Goal: Browse casually

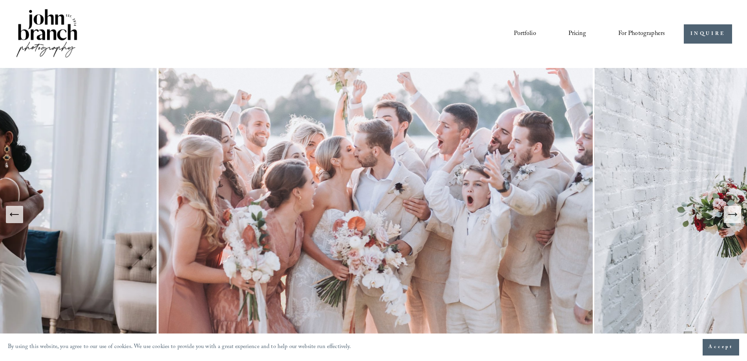
click at [524, 33] on link "Portfolio" at bounding box center [525, 33] width 22 height 13
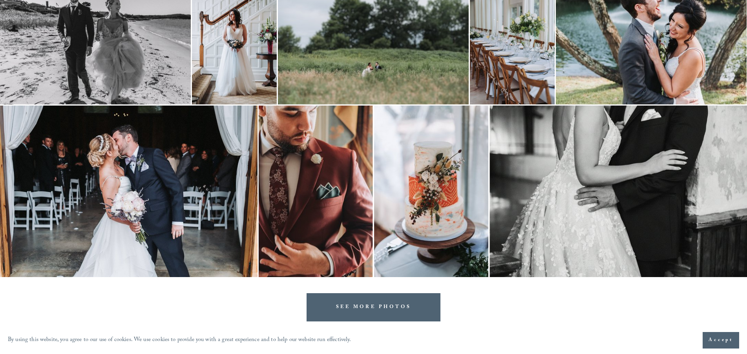
scroll to position [1571, 0]
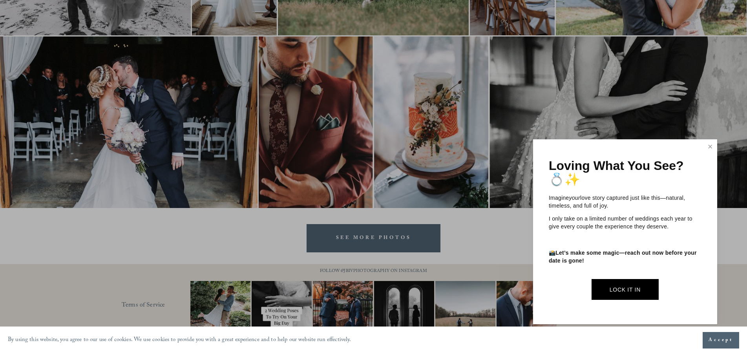
click at [713, 148] on link "Close" at bounding box center [710, 147] width 12 height 13
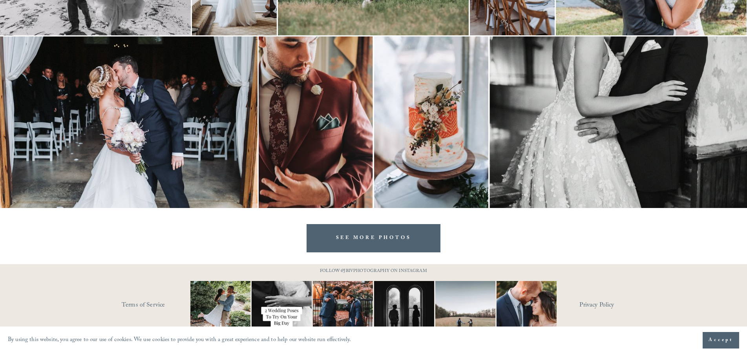
click at [367, 241] on link "SEE MORE PHOTOS" at bounding box center [374, 238] width 134 height 28
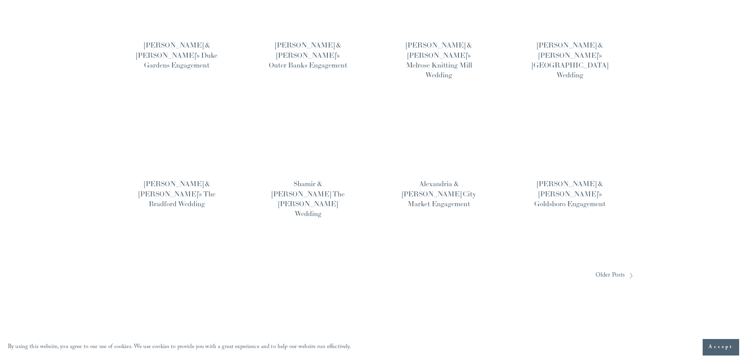
scroll to position [583, 0]
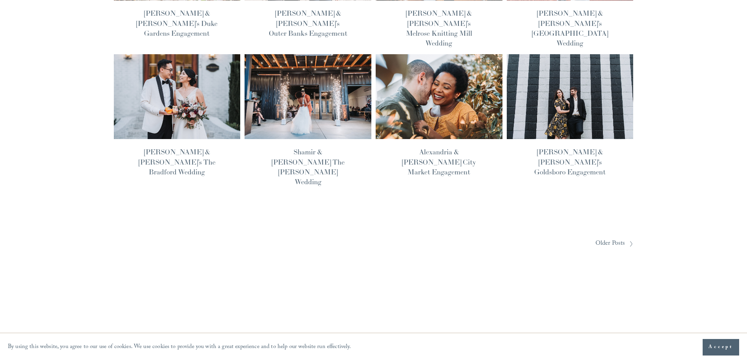
click at [422, 54] on img at bounding box center [439, 97] width 128 height 86
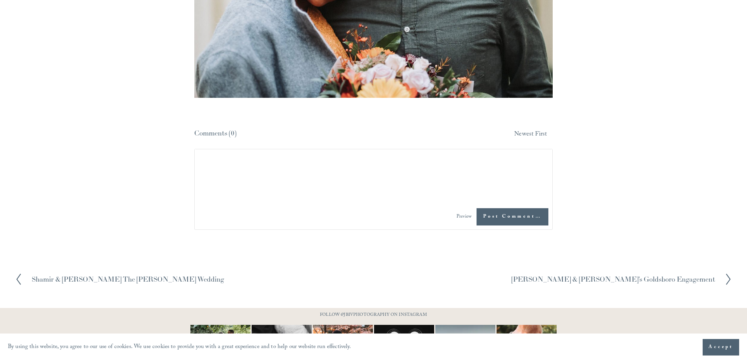
scroll to position [3848, 0]
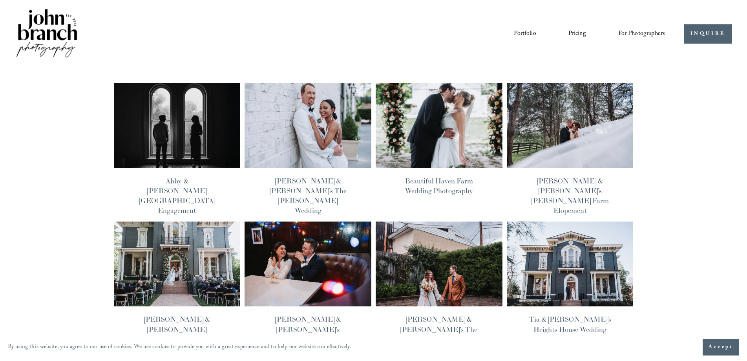
click at [188, 100] on img at bounding box center [177, 125] width 128 height 86
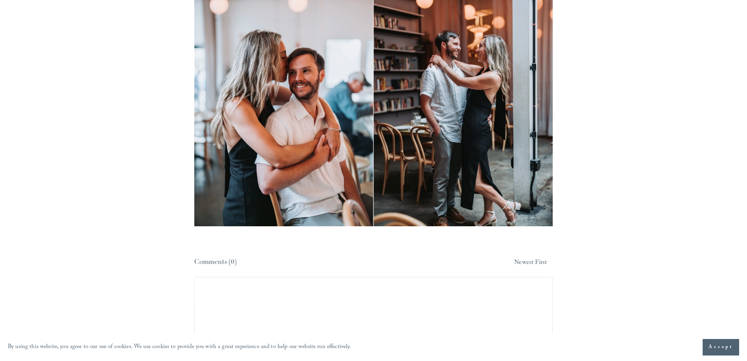
scroll to position [5065, 0]
